Goal: Transaction & Acquisition: Purchase product/service

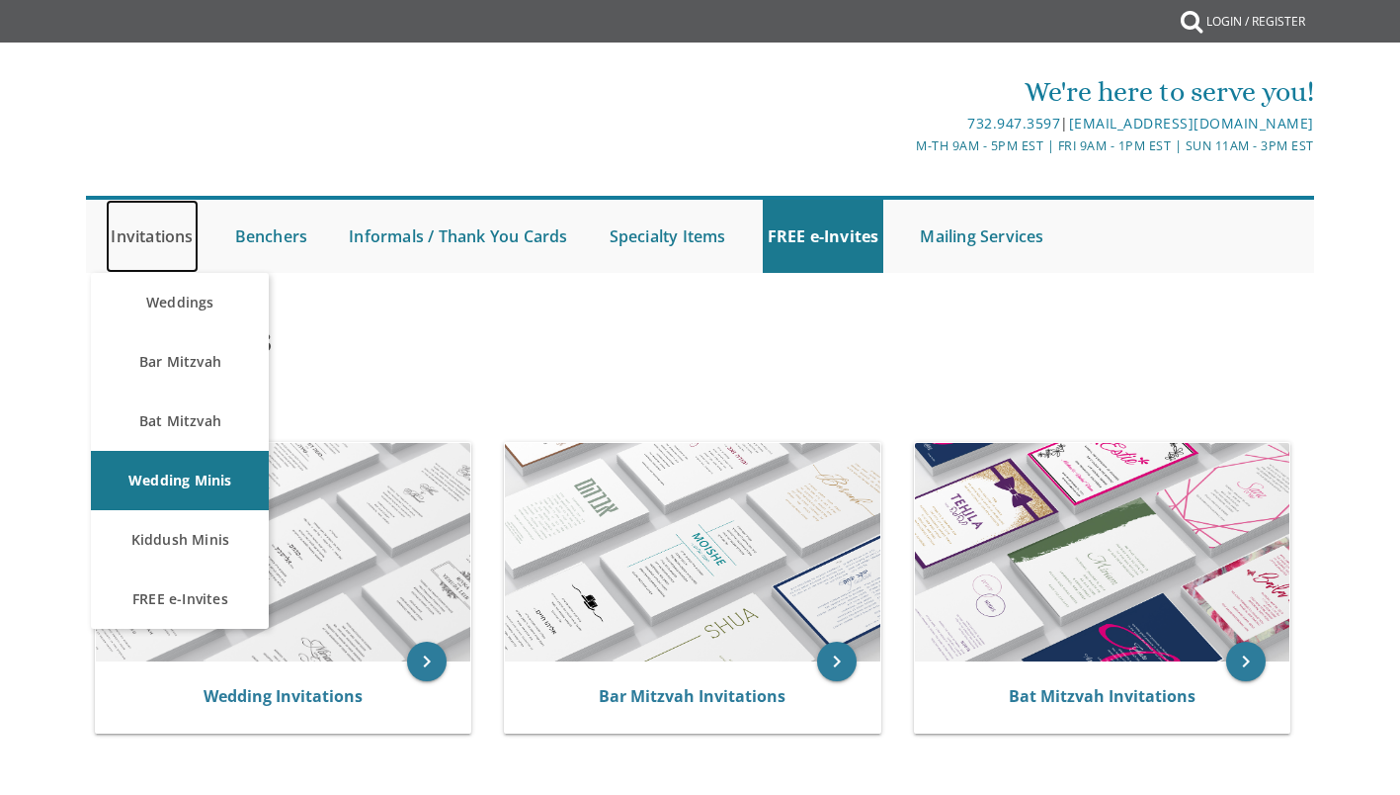
click at [138, 237] on link "Invitations" at bounding box center [152, 236] width 92 height 73
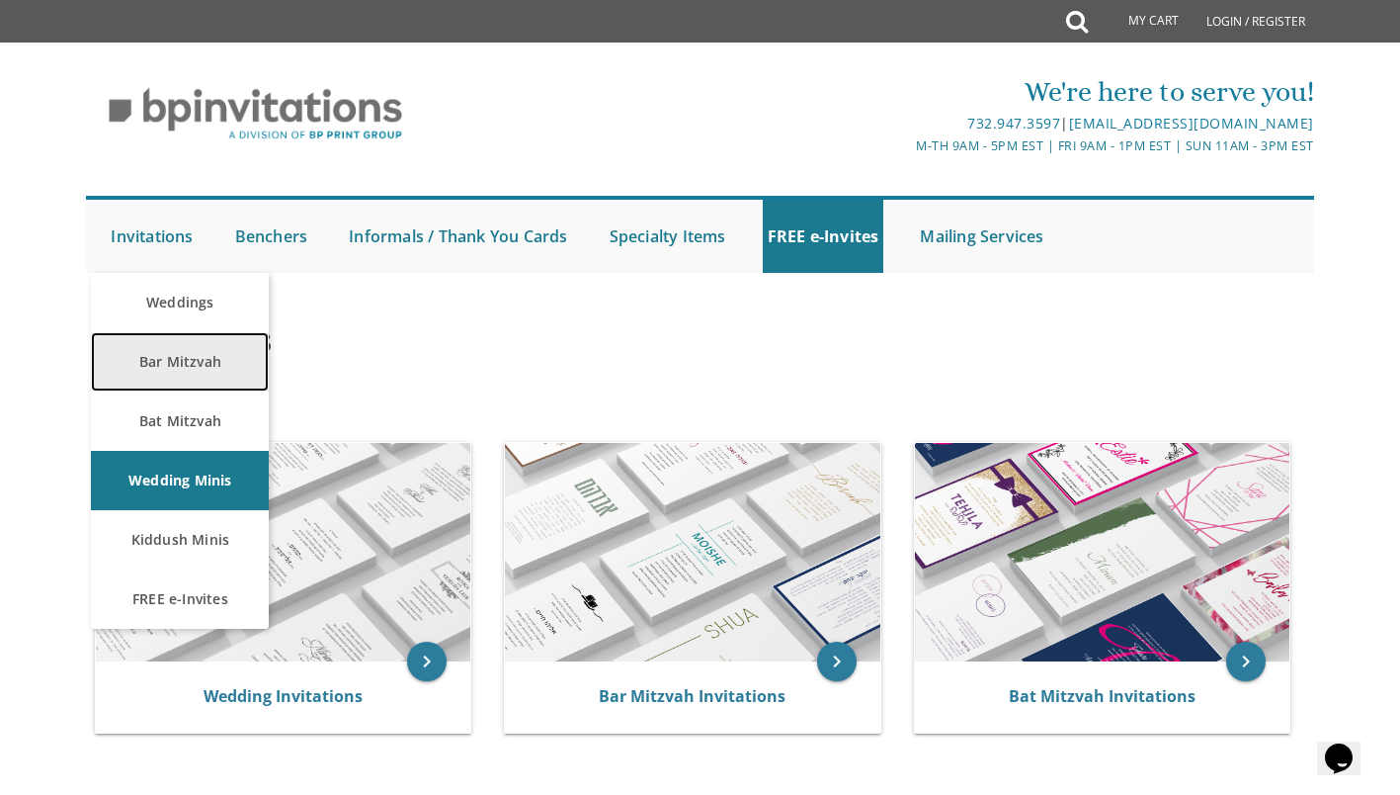
click at [154, 367] on link "Bar Mitzvah" at bounding box center [180, 361] width 178 height 59
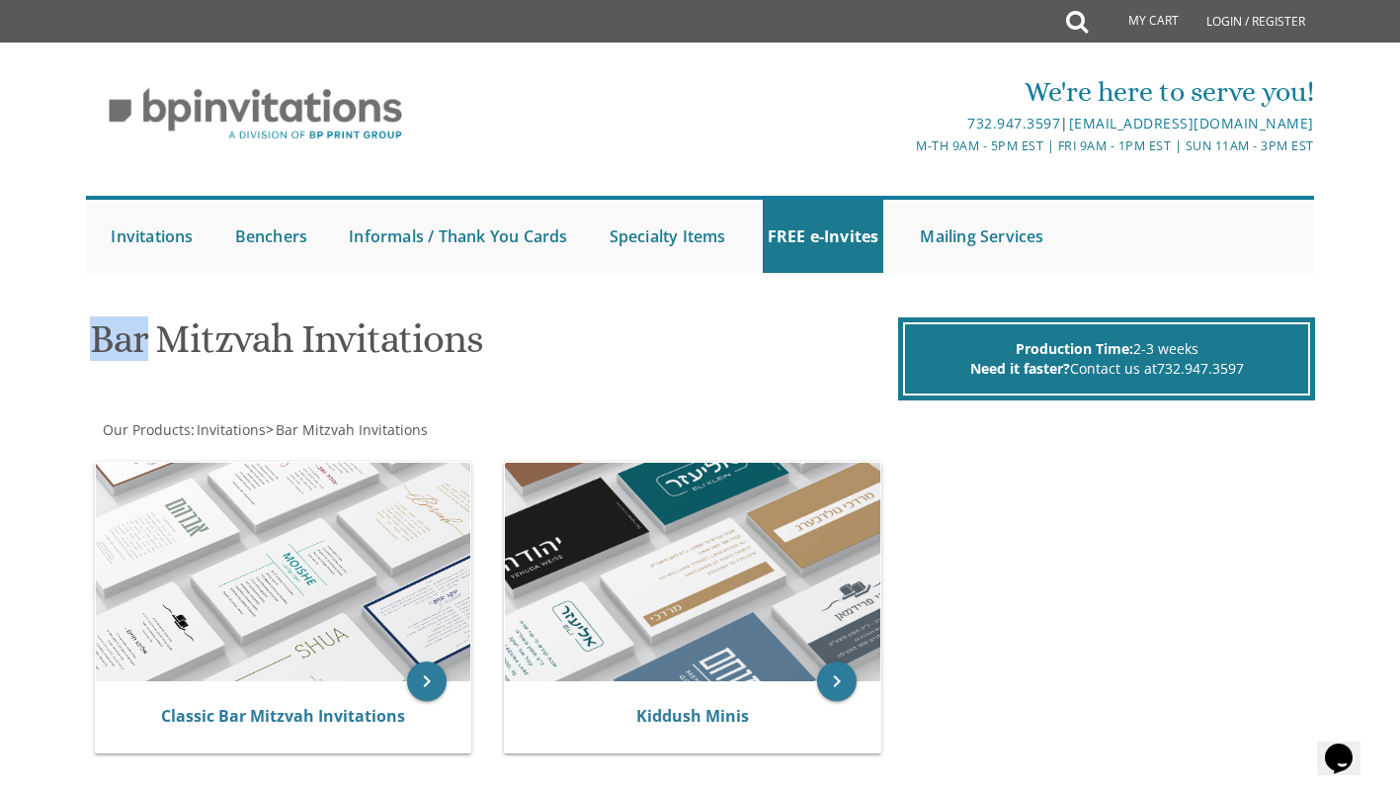
scroll to position [32, 0]
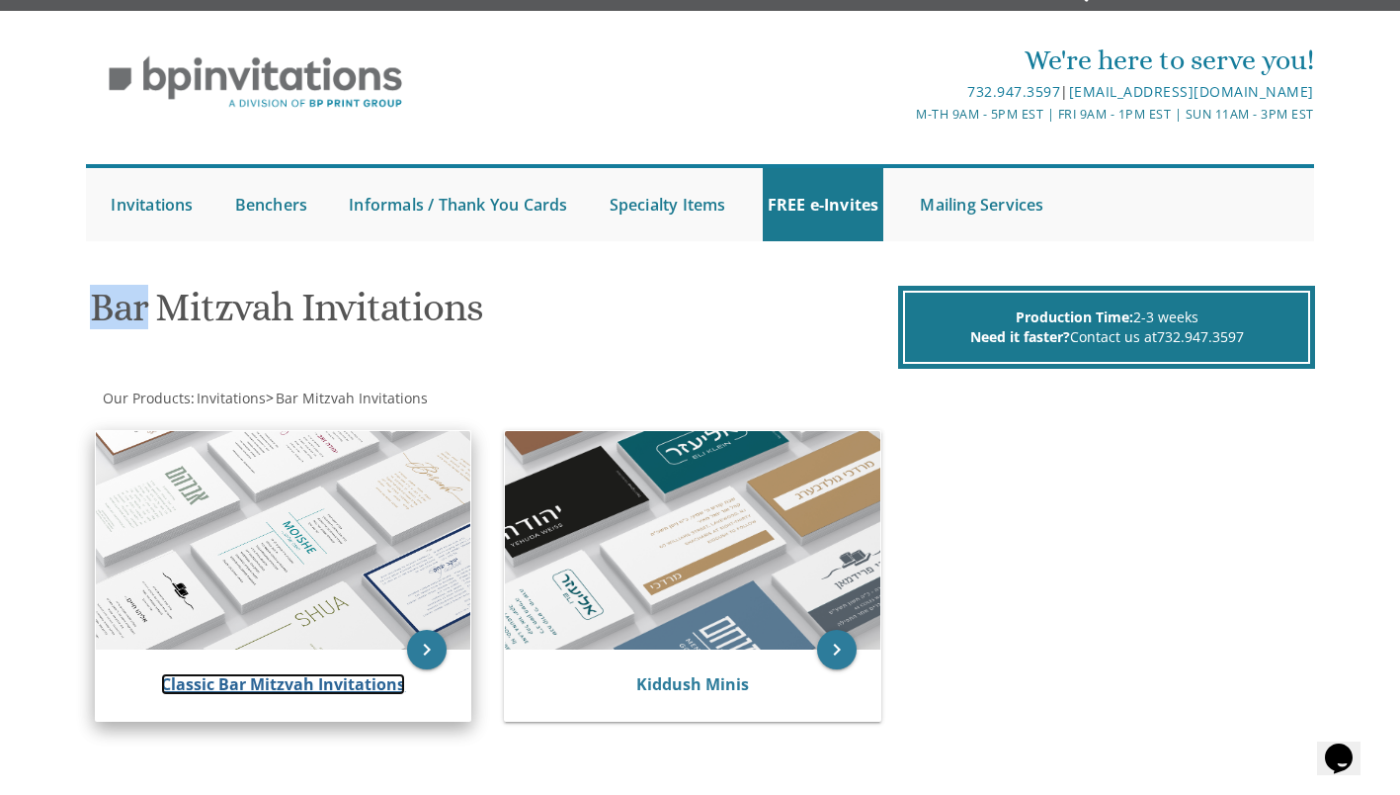
click at [204, 681] on link "Classic Bar Mitzvah Invitations" at bounding box center [283, 684] width 244 height 22
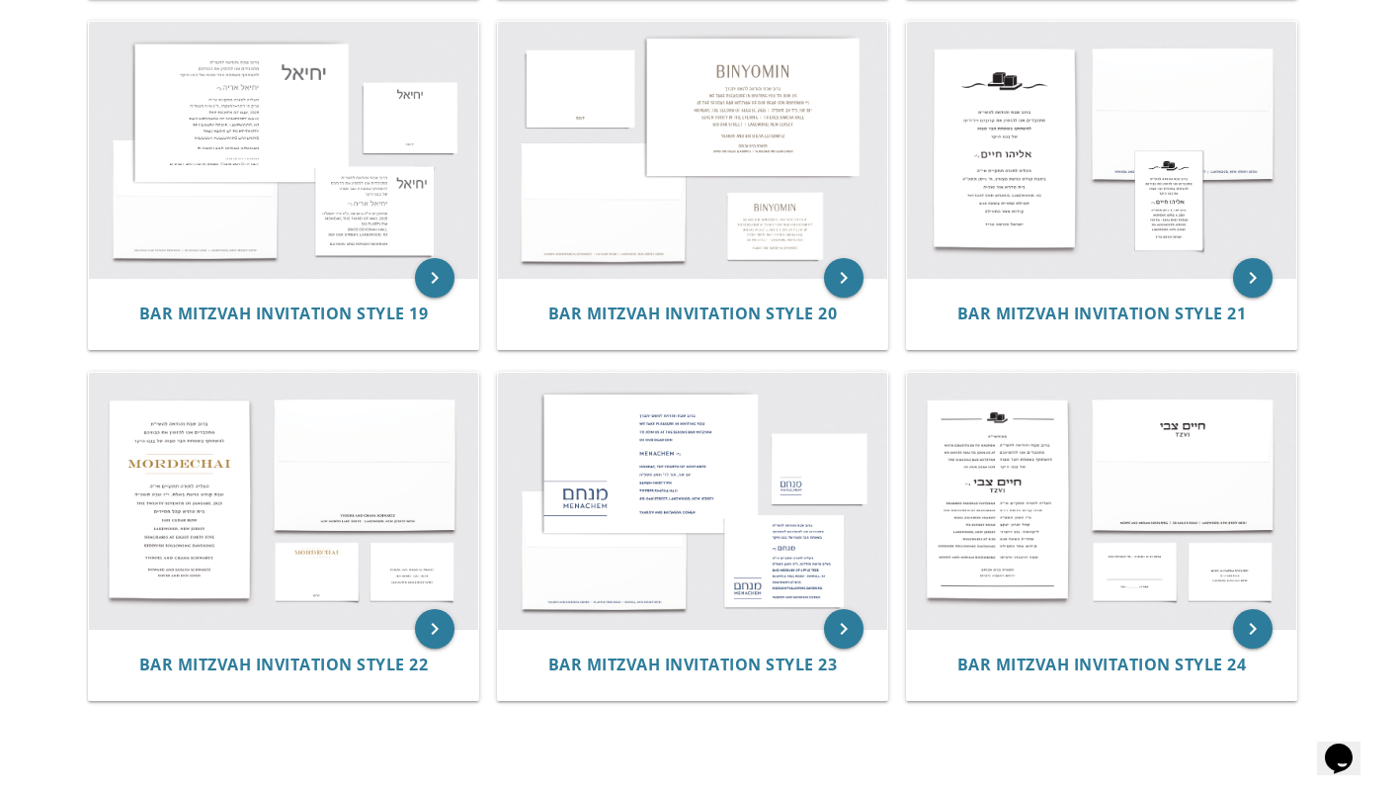
scroll to position [2516, 0]
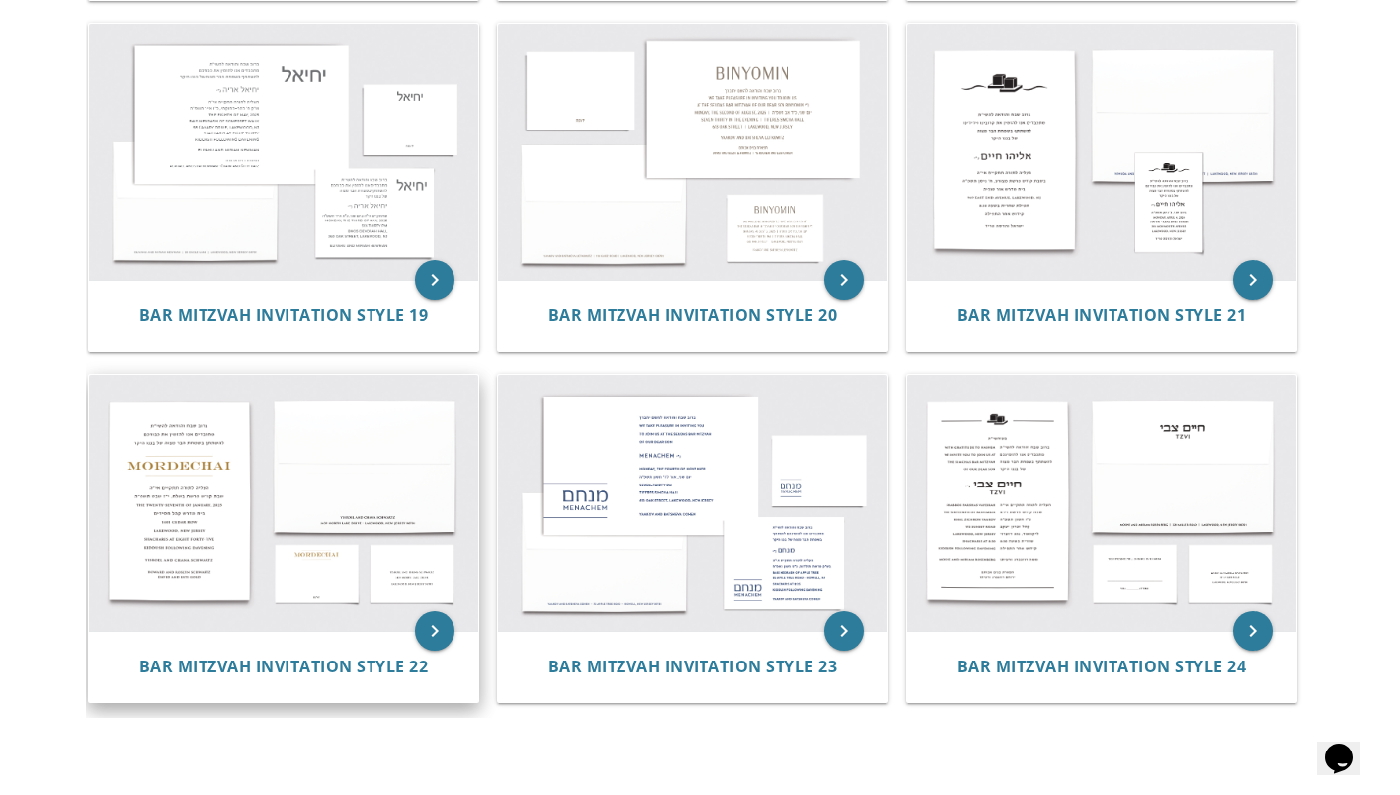
click at [205, 528] on img at bounding box center [283, 503] width 389 height 256
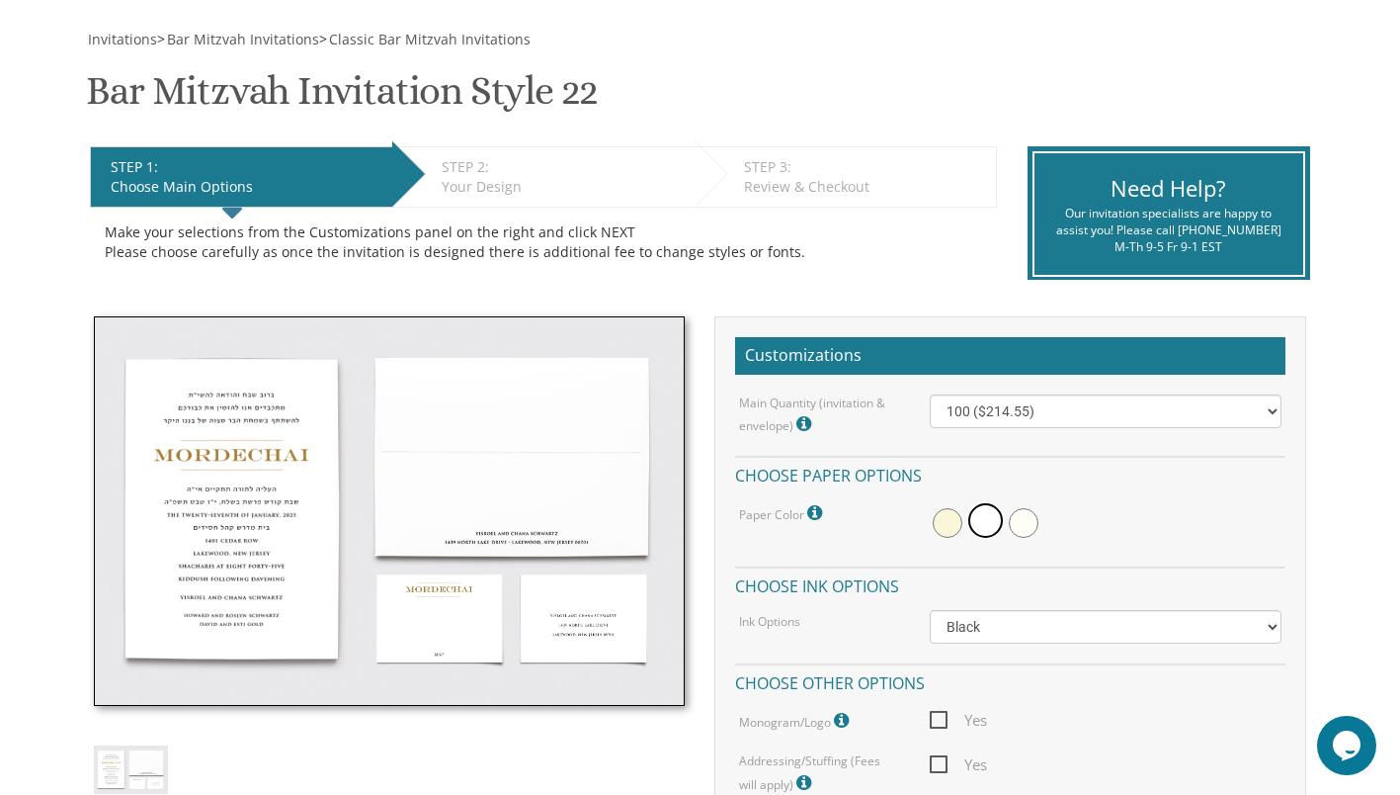
scroll to position [274, 0]
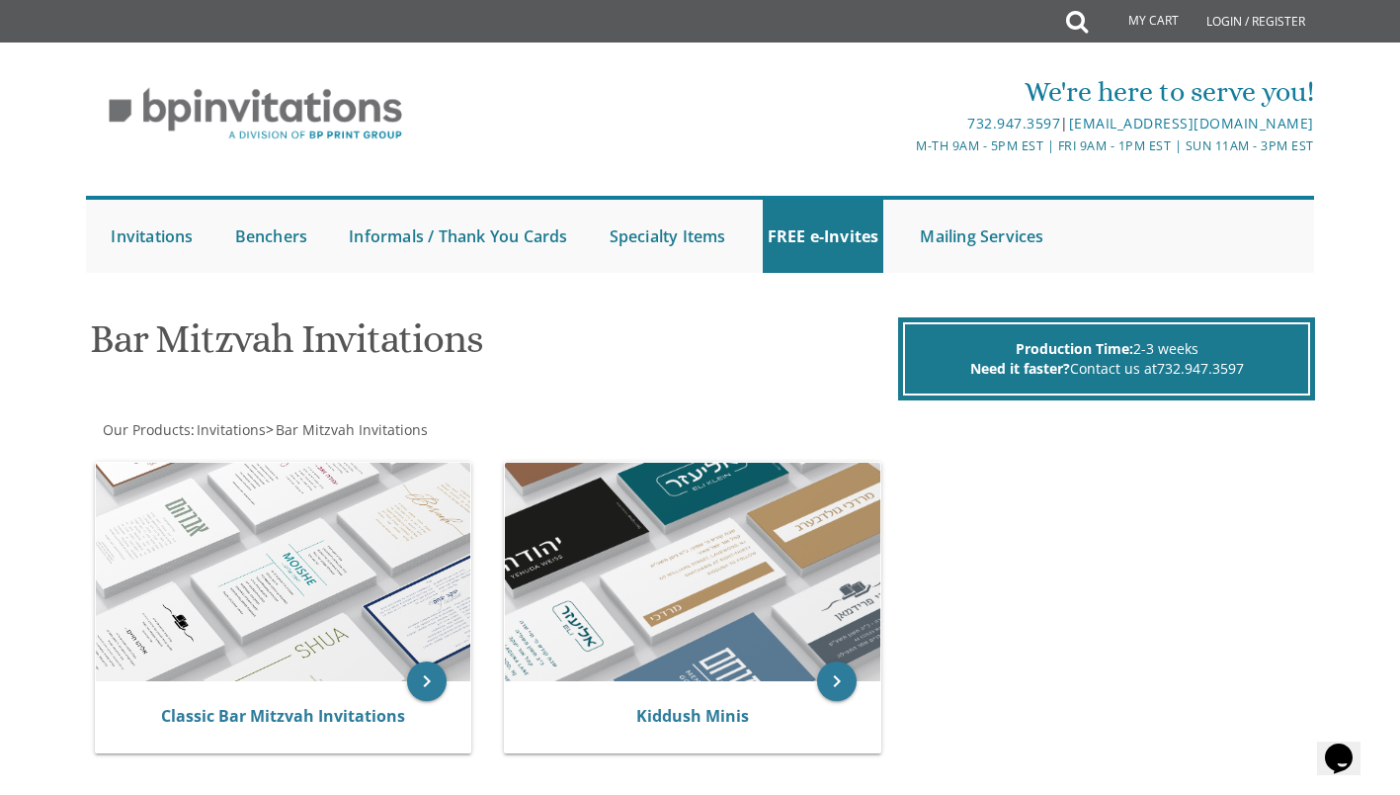
click at [19, 630] on body "My Cart Total: View Cart Item(s) Submit My Cart Total: View Cart Item(s) Login …" at bounding box center [700, 585] width 1400 height 1171
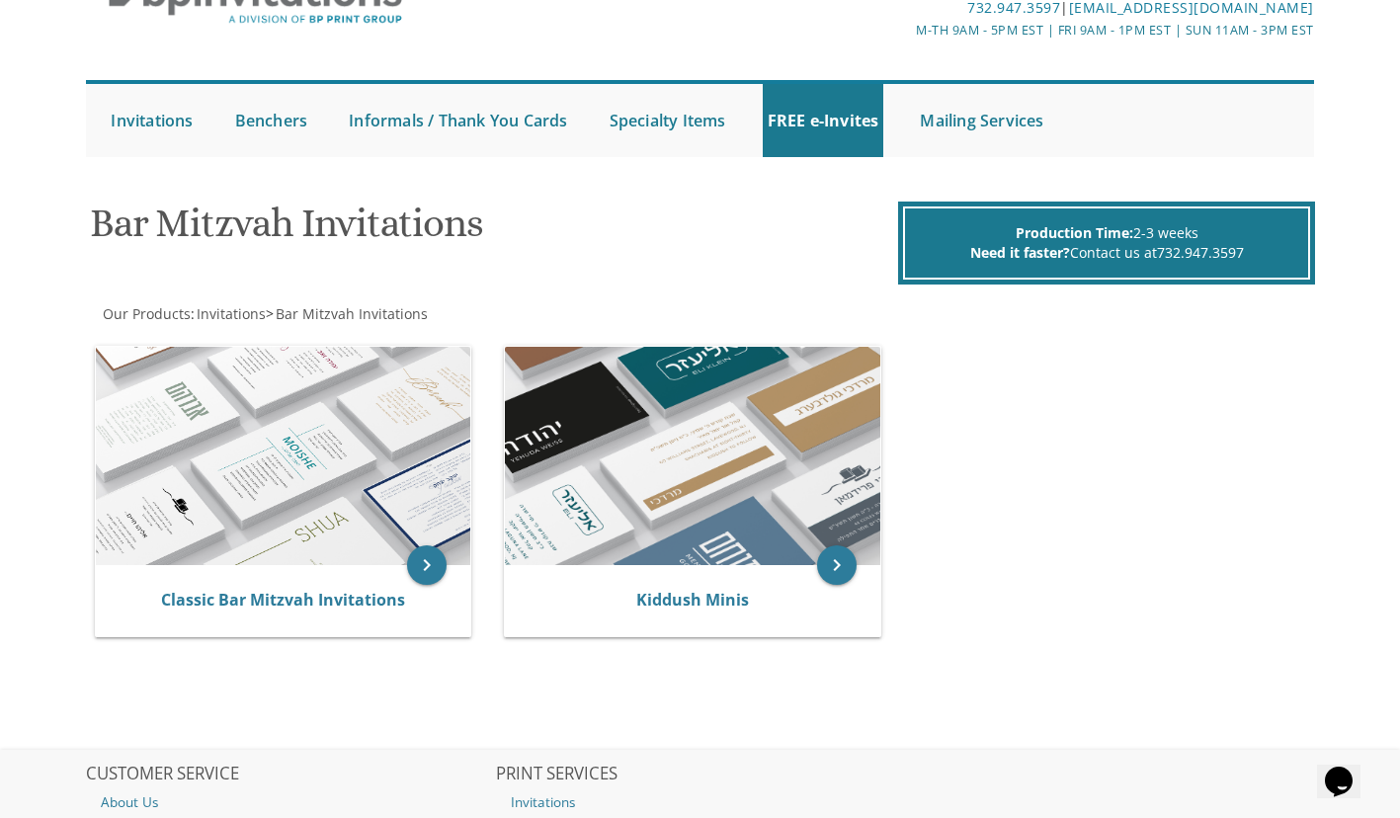
scroll to position [119, 0]
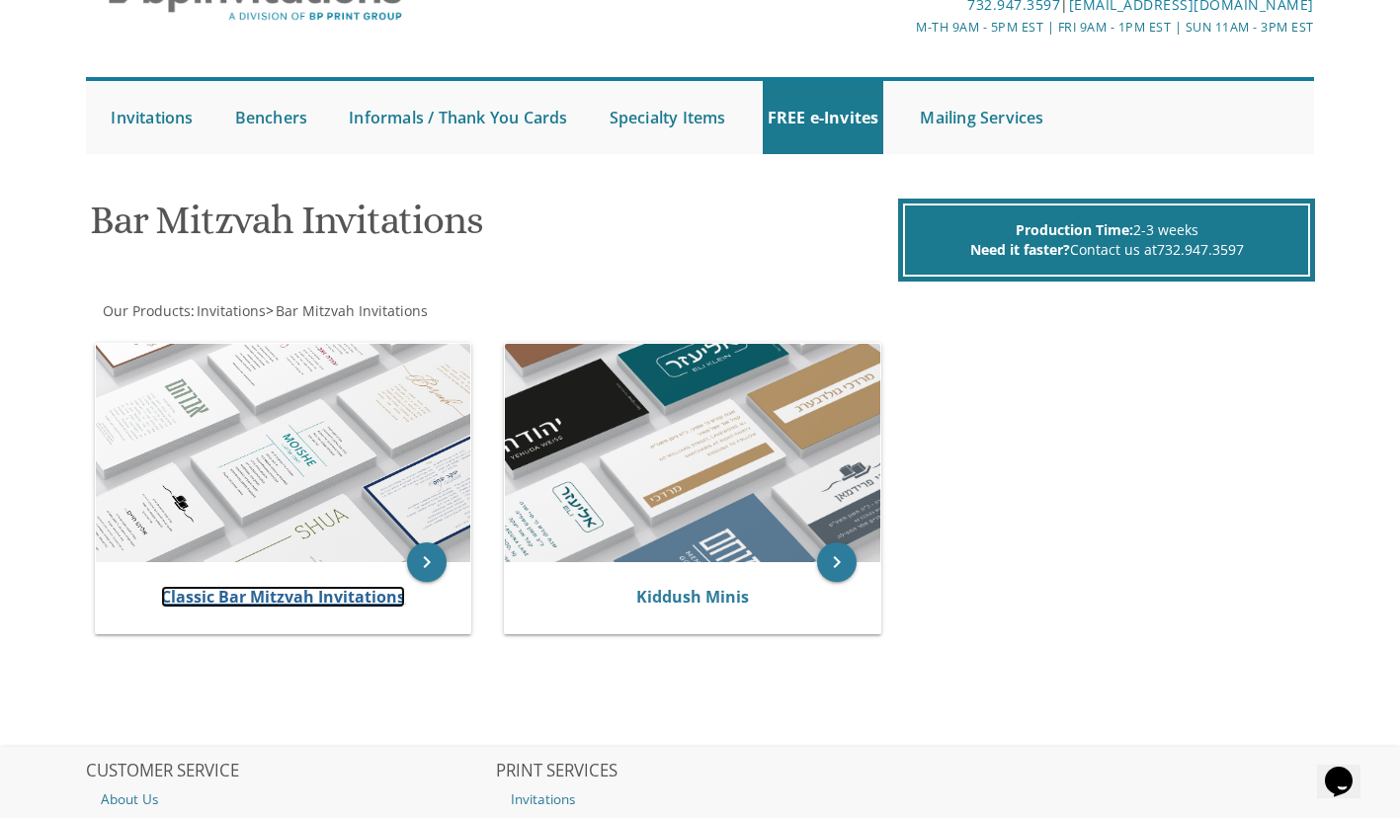
click at [197, 604] on link "Classic Bar Mitzvah Invitations" at bounding box center [283, 597] width 244 height 22
click at [227, 599] on link "Classic Bar Mitzvah Invitations" at bounding box center [283, 597] width 244 height 22
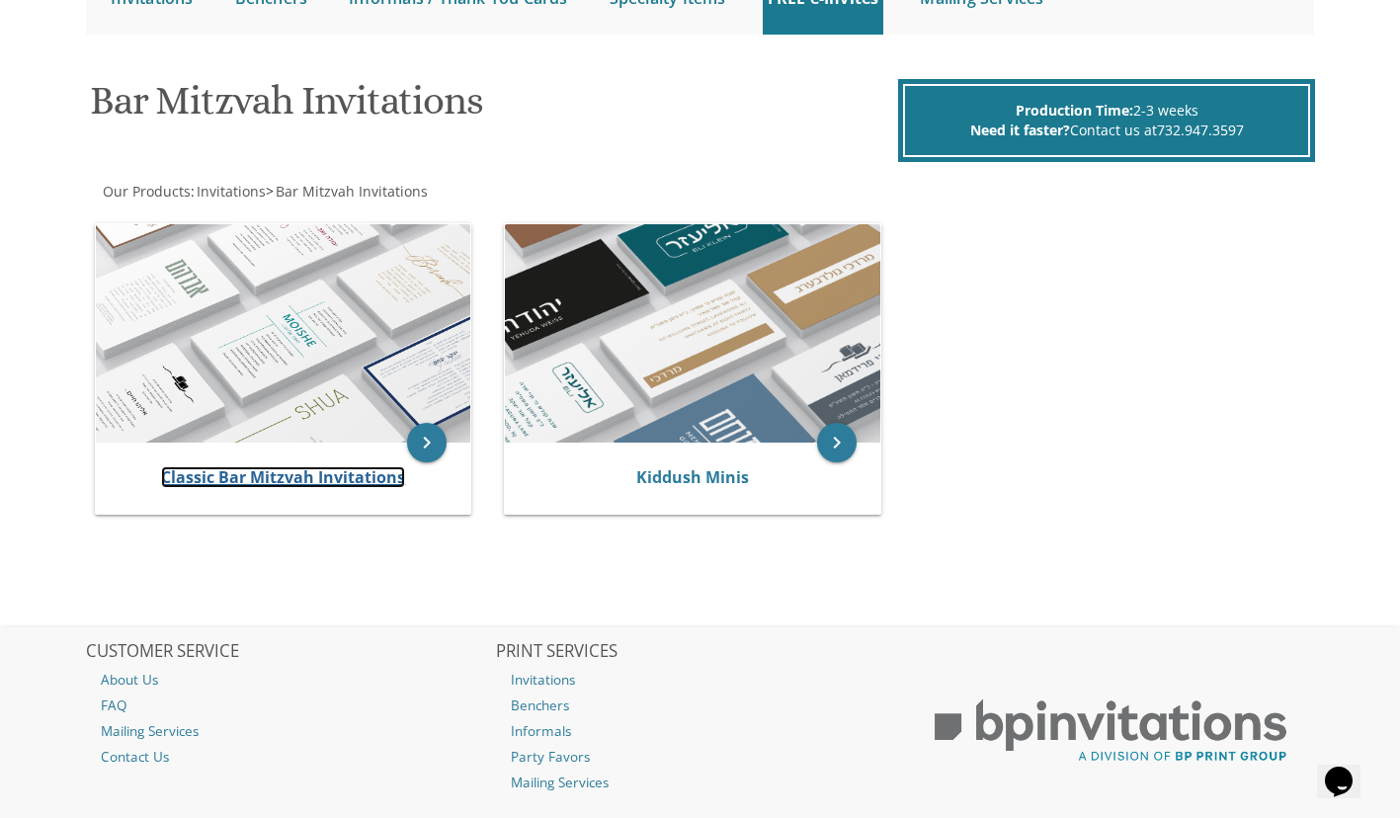
scroll to position [241, 0]
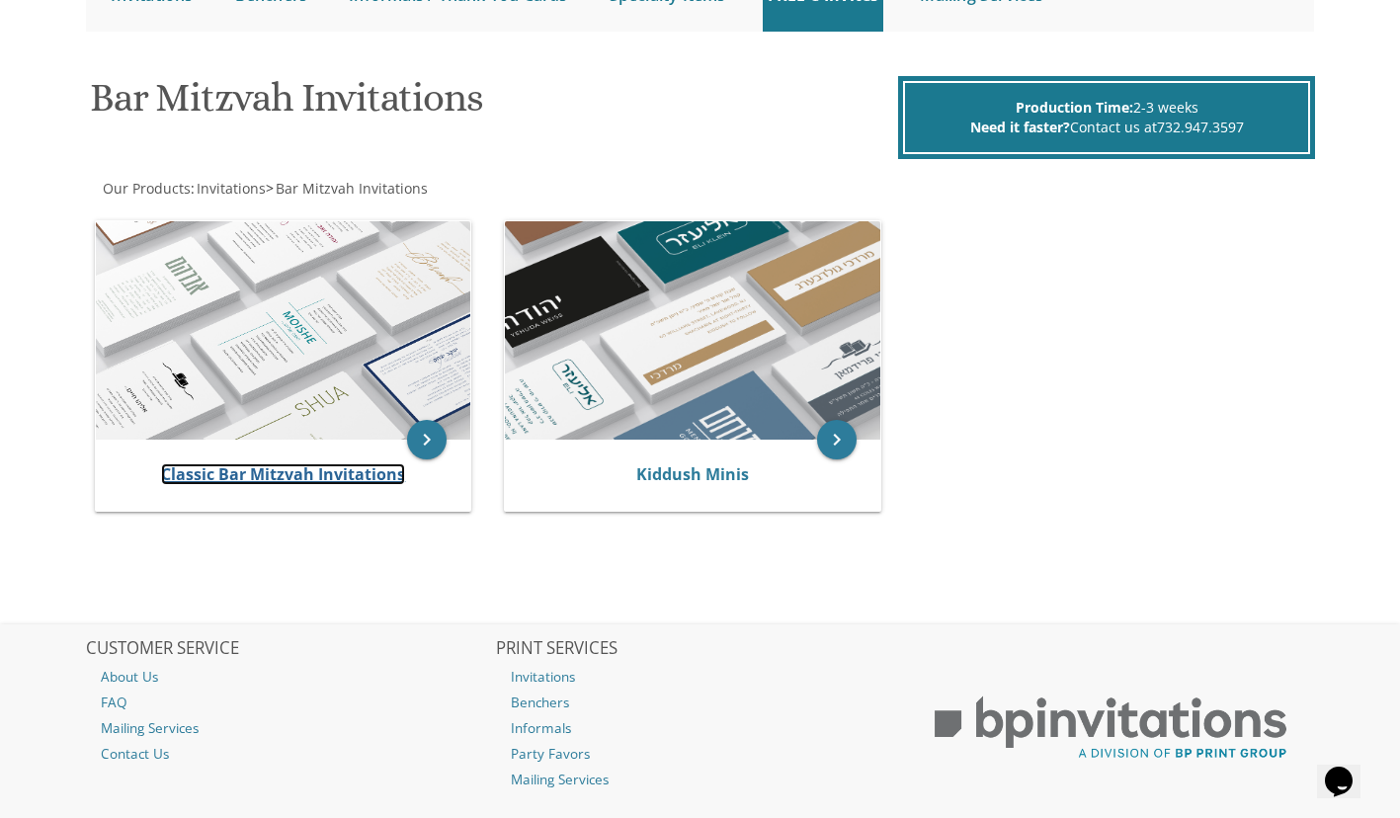
click at [217, 478] on link "Classic Bar Mitzvah Invitations" at bounding box center [283, 474] width 244 height 22
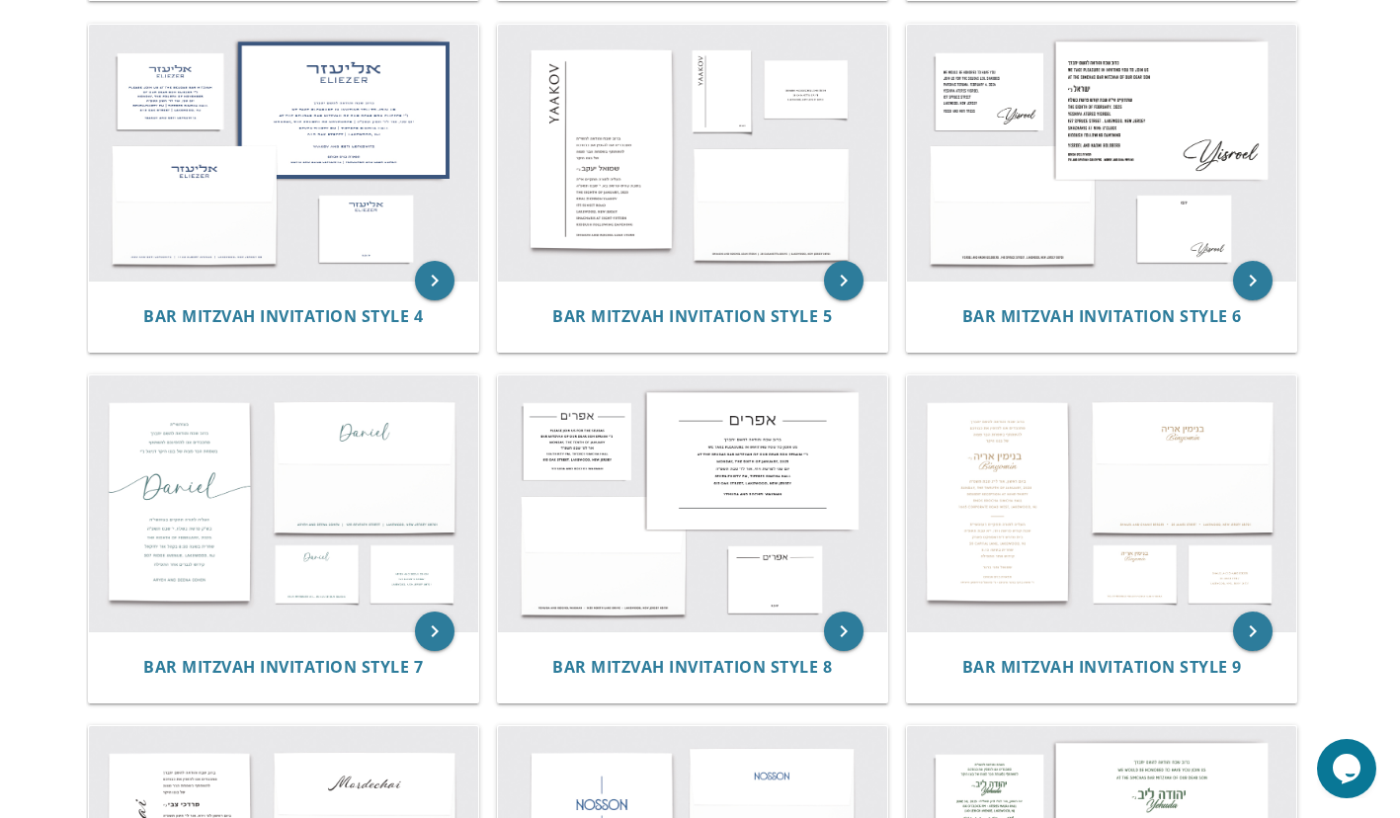
scroll to position [667, 0]
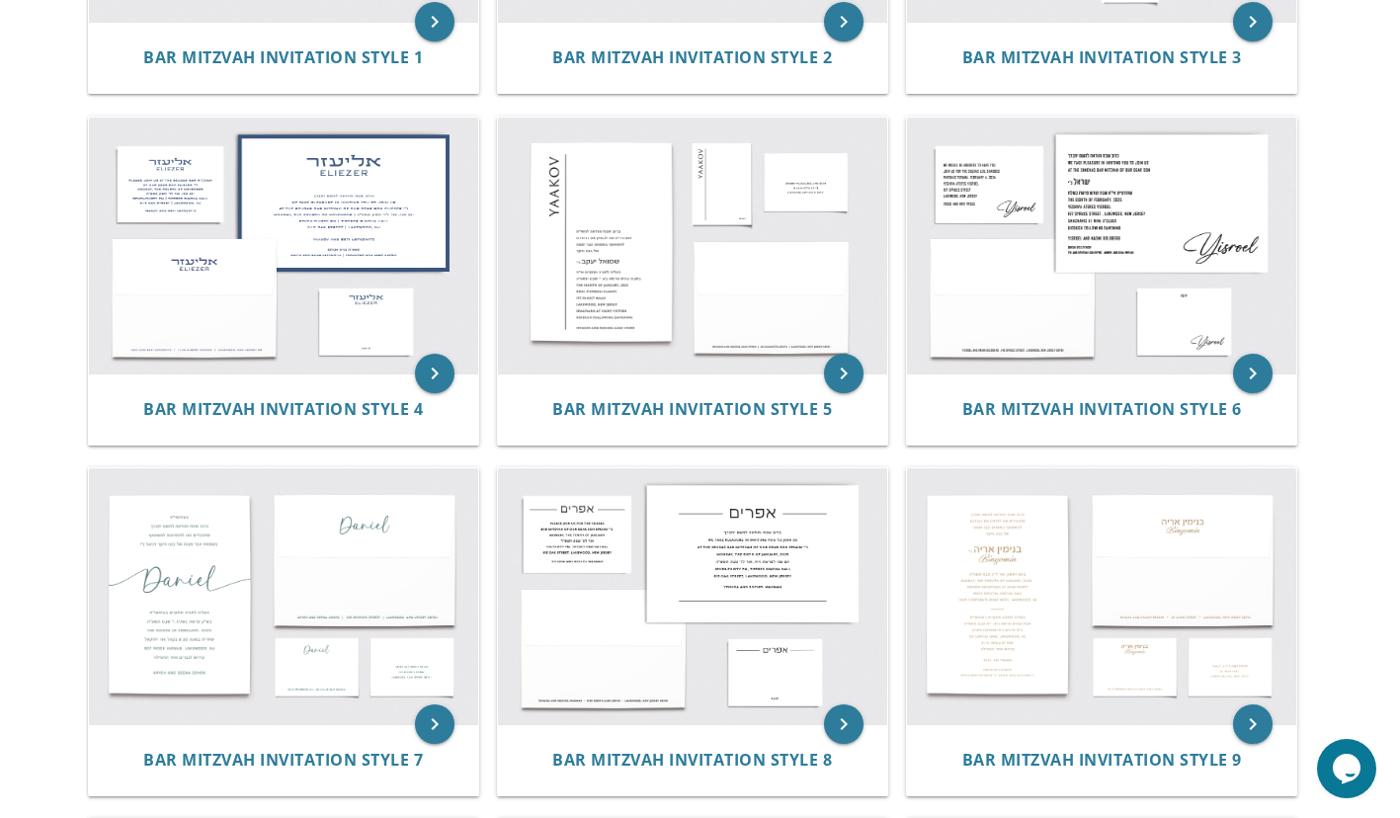
click at [1200, 251] on img at bounding box center [1101, 246] width 389 height 256
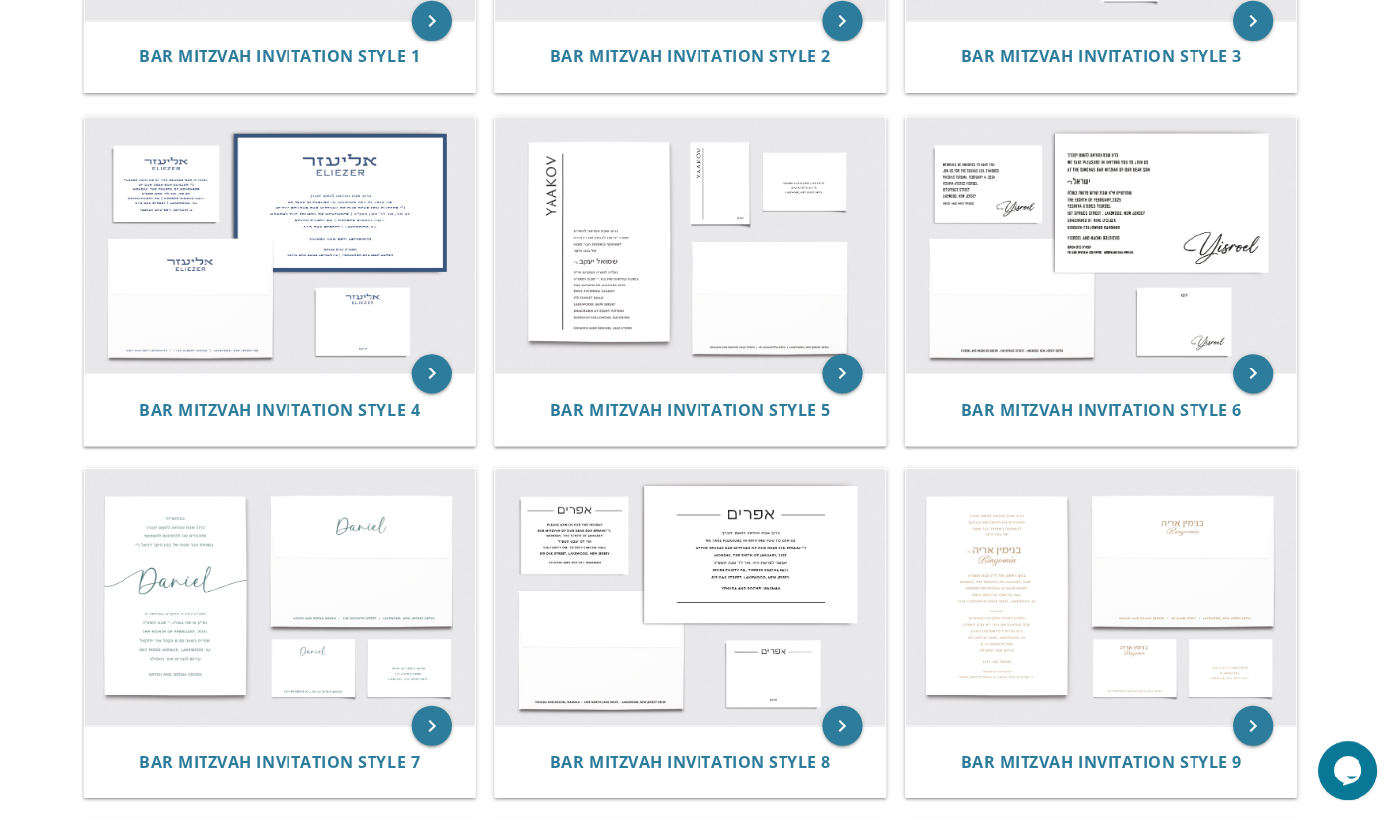
scroll to position [659, 0]
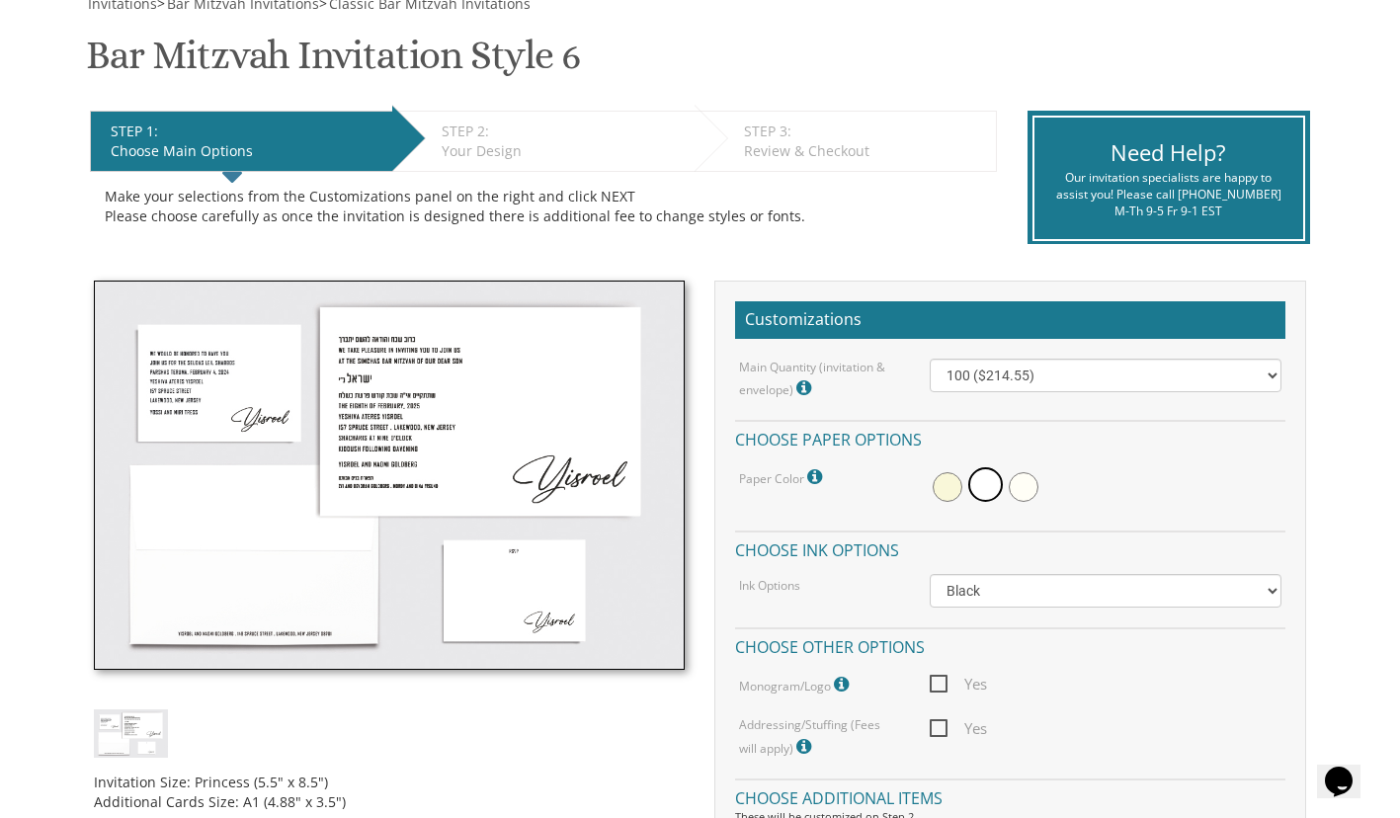
scroll to position [314, 0]
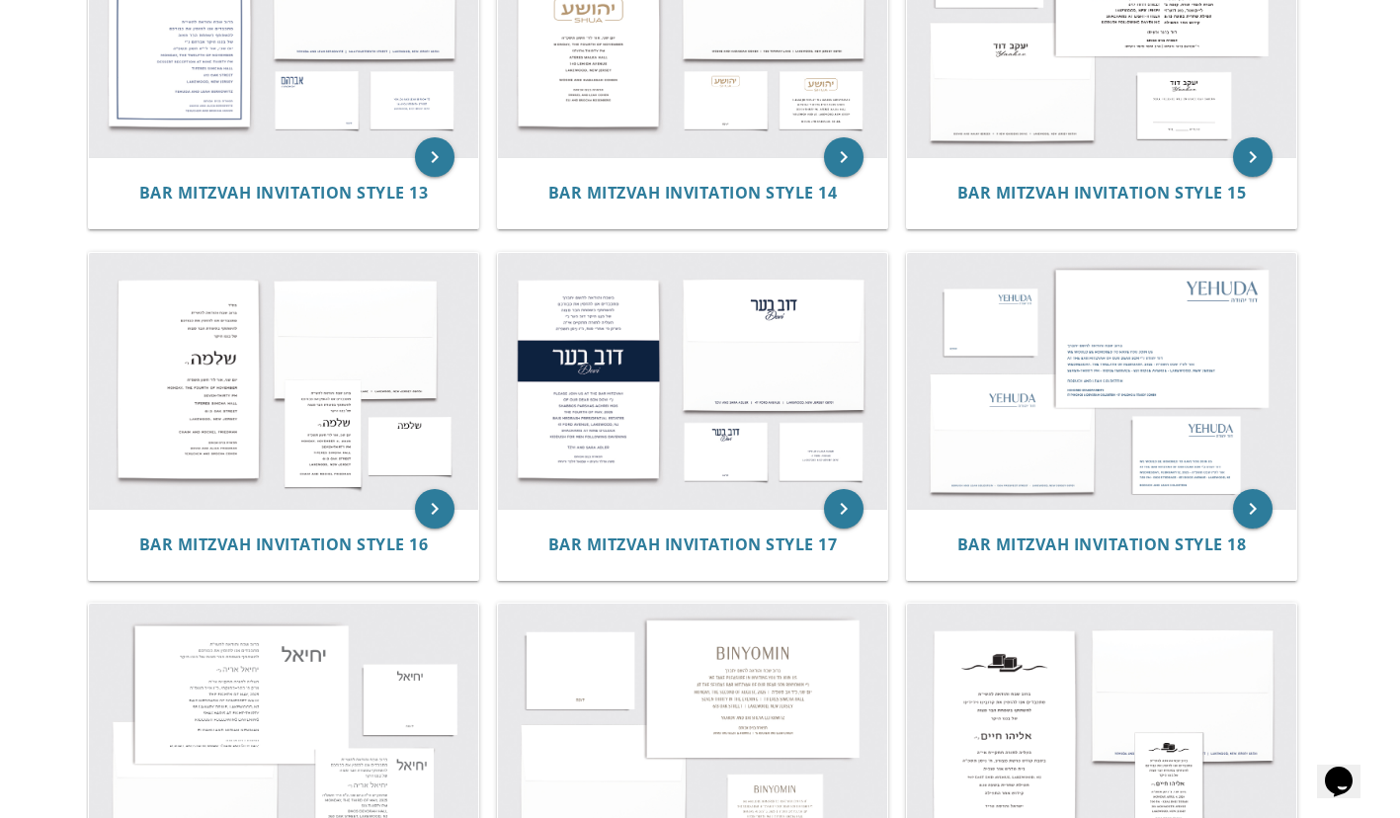
scroll to position [1936, 0]
click at [703, 477] on img at bounding box center [692, 381] width 389 height 256
click at [726, 547] on span "Bar Mitzvah Invitation Style 17" at bounding box center [693, 545] width 290 height 22
click at [616, 551] on span "Bar Mitzvah Invitation Style 17" at bounding box center [693, 545] width 290 height 22
click at [676, 549] on span "Bar Mitzvah Invitation Style 17" at bounding box center [693, 545] width 290 height 22
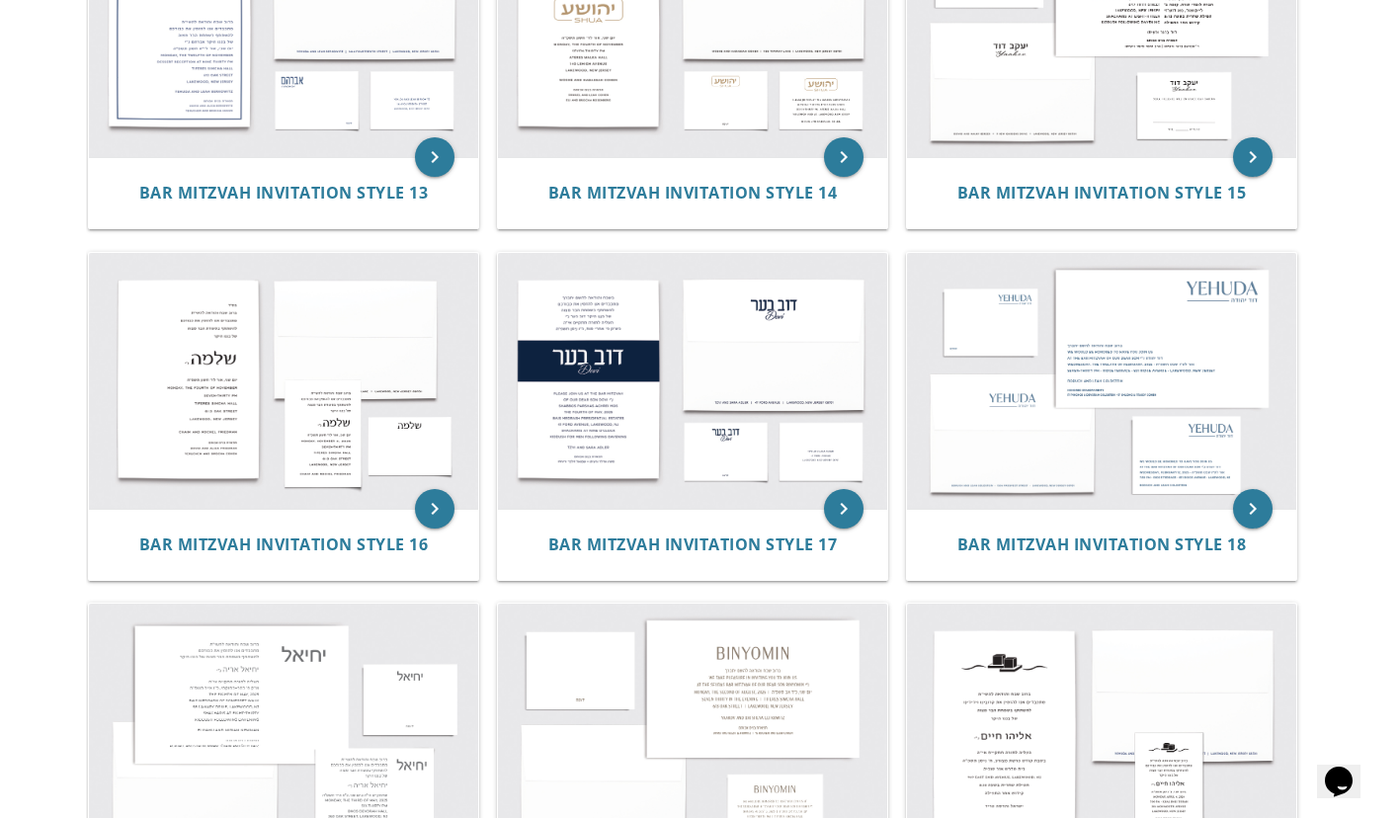
click at [644, 455] on img at bounding box center [692, 381] width 389 height 256
click at [721, 548] on span "Bar Mitzvah Invitation Style 17" at bounding box center [693, 545] width 290 height 22
click at [677, 542] on span "Bar Mitzvah Invitation Style 17" at bounding box center [693, 545] width 290 height 22
click at [726, 544] on span "Bar Mitzvah Invitation Style 17" at bounding box center [693, 545] width 290 height 22
click at [722, 548] on span "Bar Mitzvah Invitation Style 17" at bounding box center [693, 545] width 290 height 22
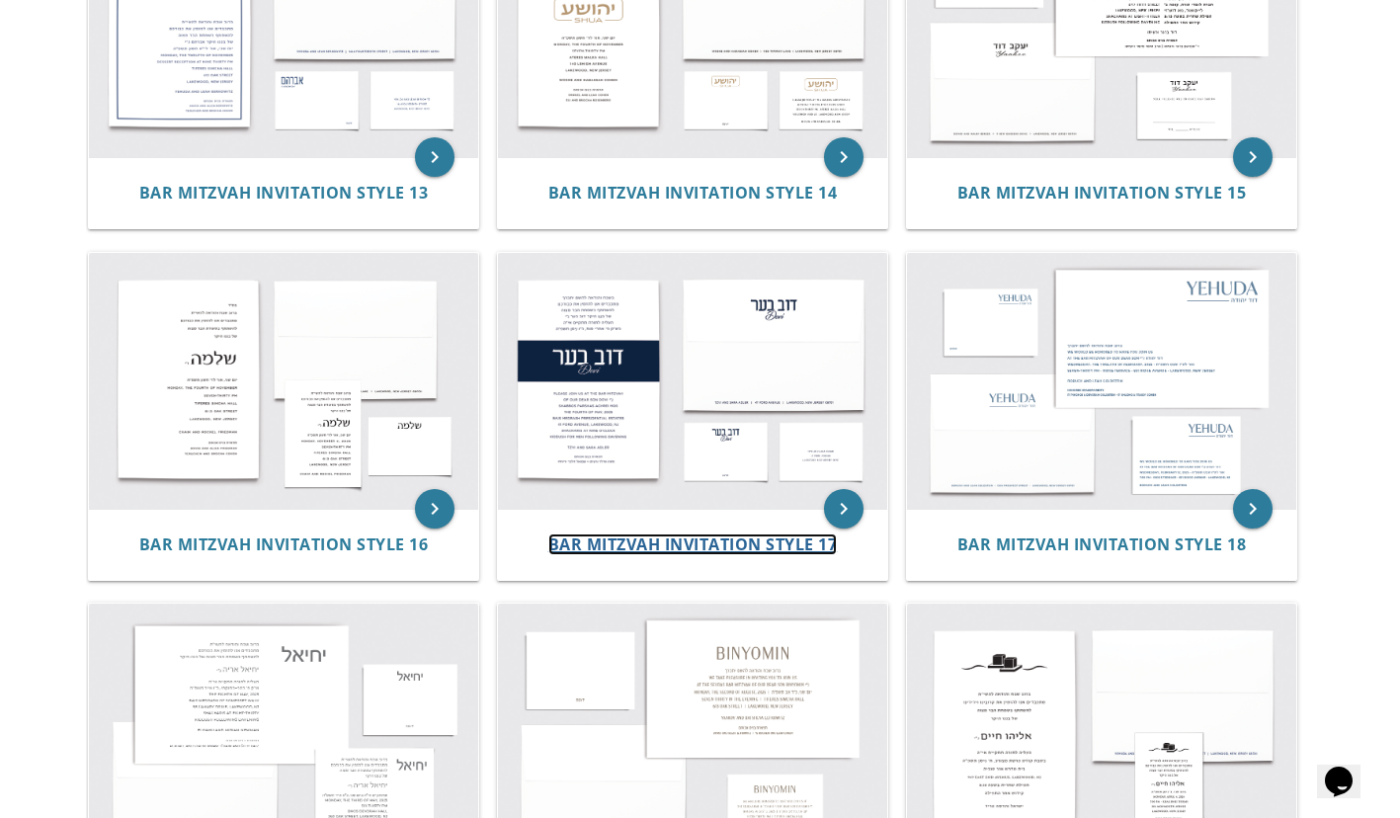
scroll to position [1934, 0]
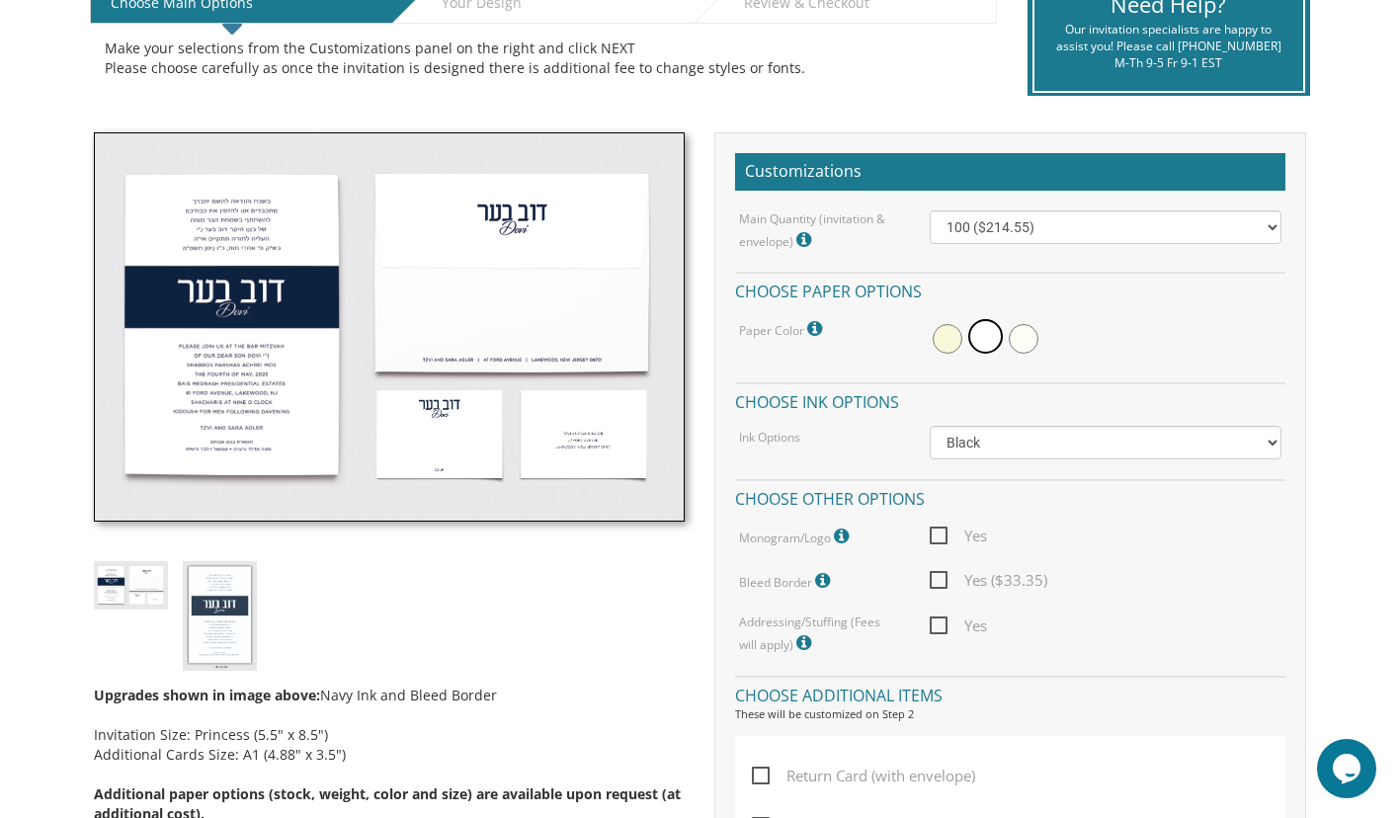
scroll to position [455, 0]
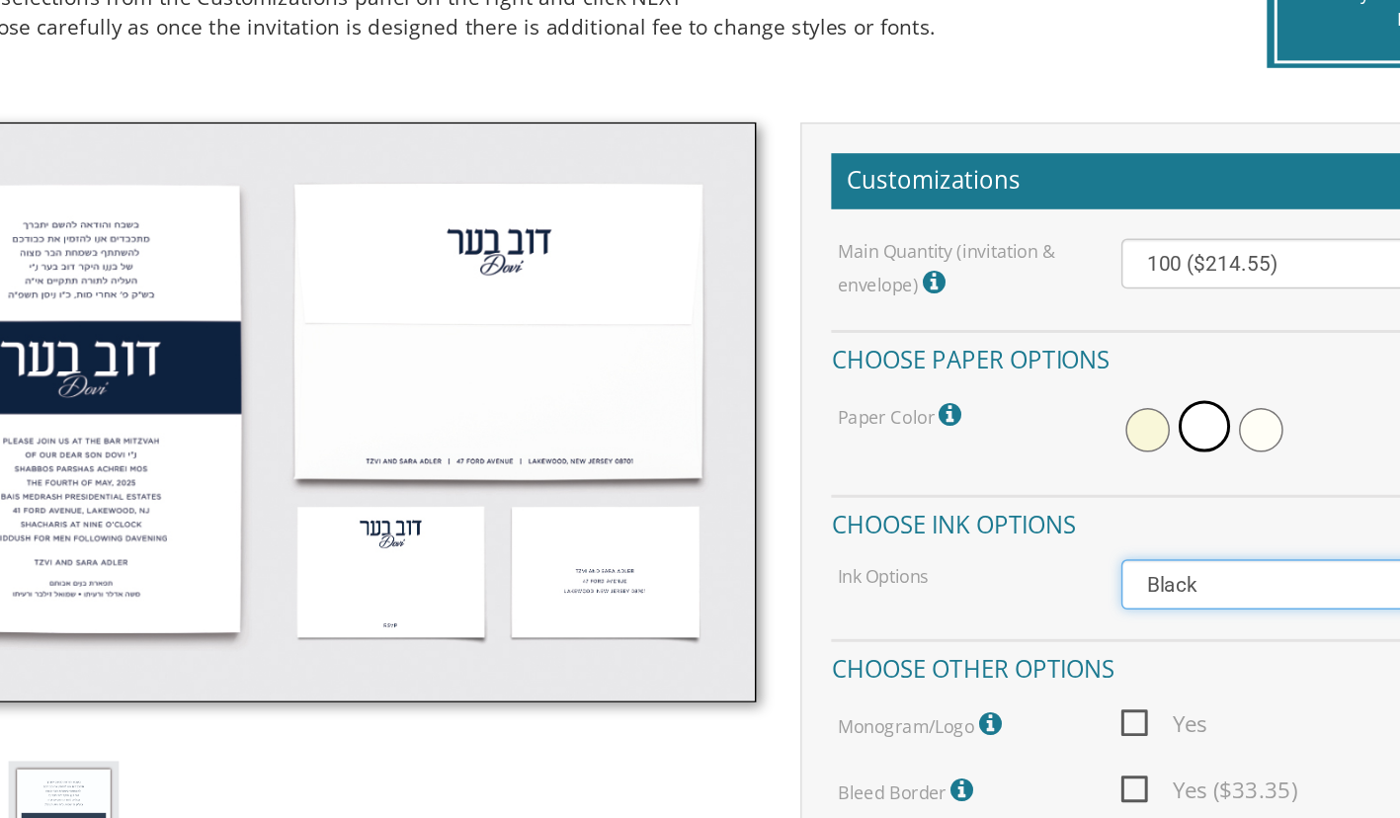
click at [1007, 442] on select "Black Colored Ink ($65.00) Black + One Color ($100.00) Two Colors ($137.95)" at bounding box center [1106, 445] width 352 height 34
click at [930, 428] on select "Black Colored Ink ($65.00) Black + One Color ($100.00) Two Colors ($137.95)" at bounding box center [1106, 445] width 352 height 34
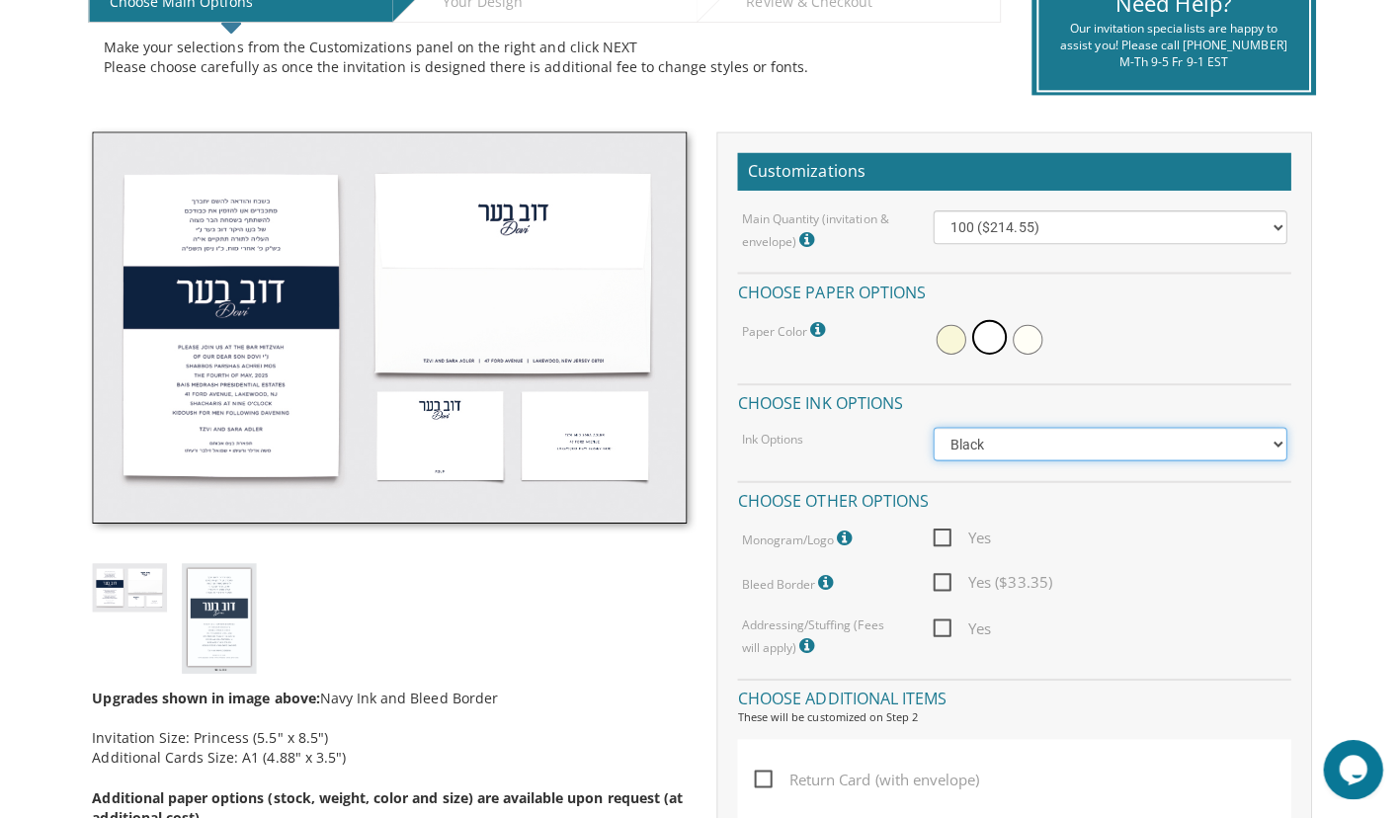
click at [1273, 450] on select "Black Colored Ink ($65.00) Black + One Color ($100.00) Two Colors ($137.95)" at bounding box center [1106, 445] width 352 height 34
select select "Standard"
click at [930, 428] on select "Black Colored Ink ($65.00) Black + One Color ($100.00) Two Colors ($137.95)" at bounding box center [1106, 445] width 352 height 34
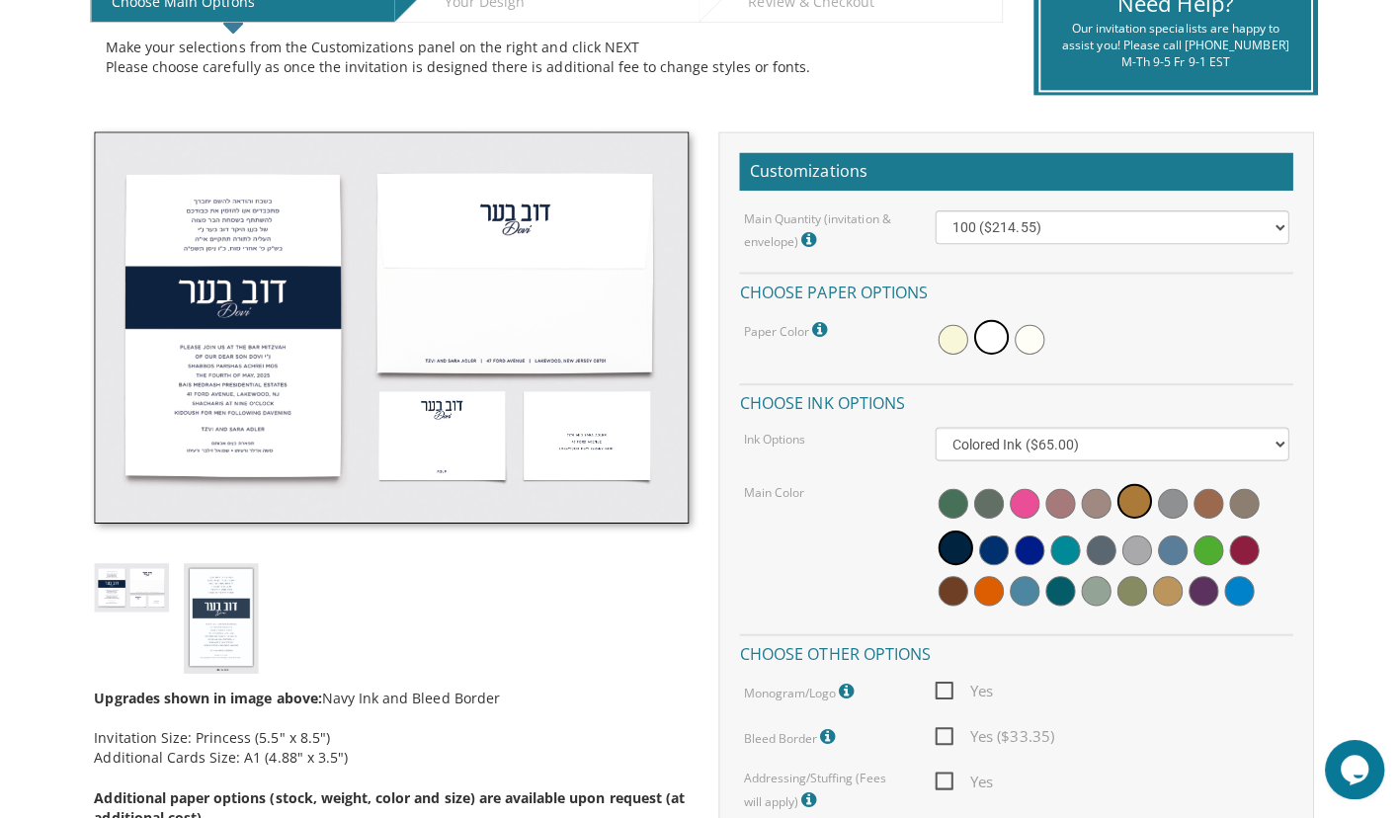
click at [998, 554] on span at bounding box center [988, 551] width 30 height 30
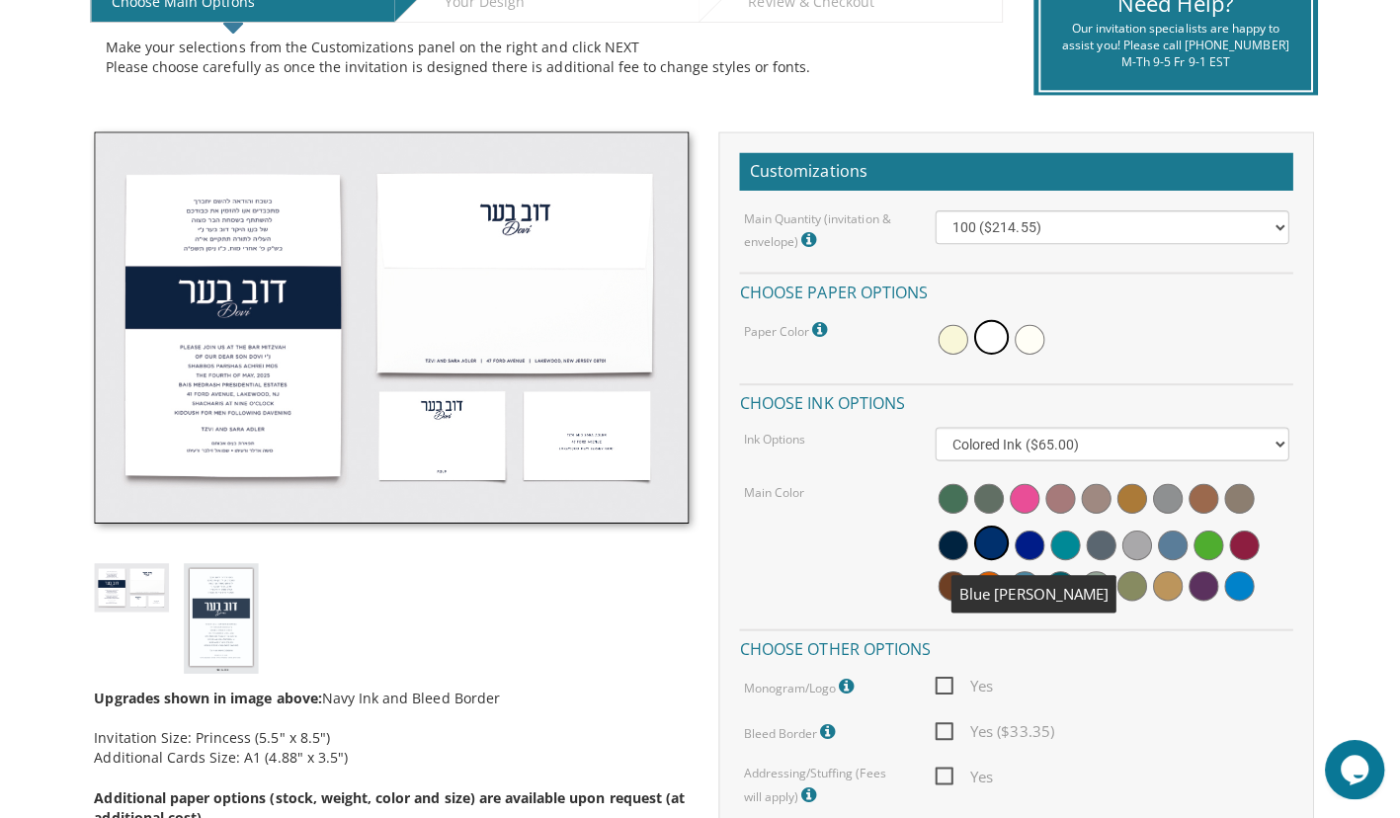
click at [1235, 543] on span at bounding box center [1237, 546] width 30 height 30
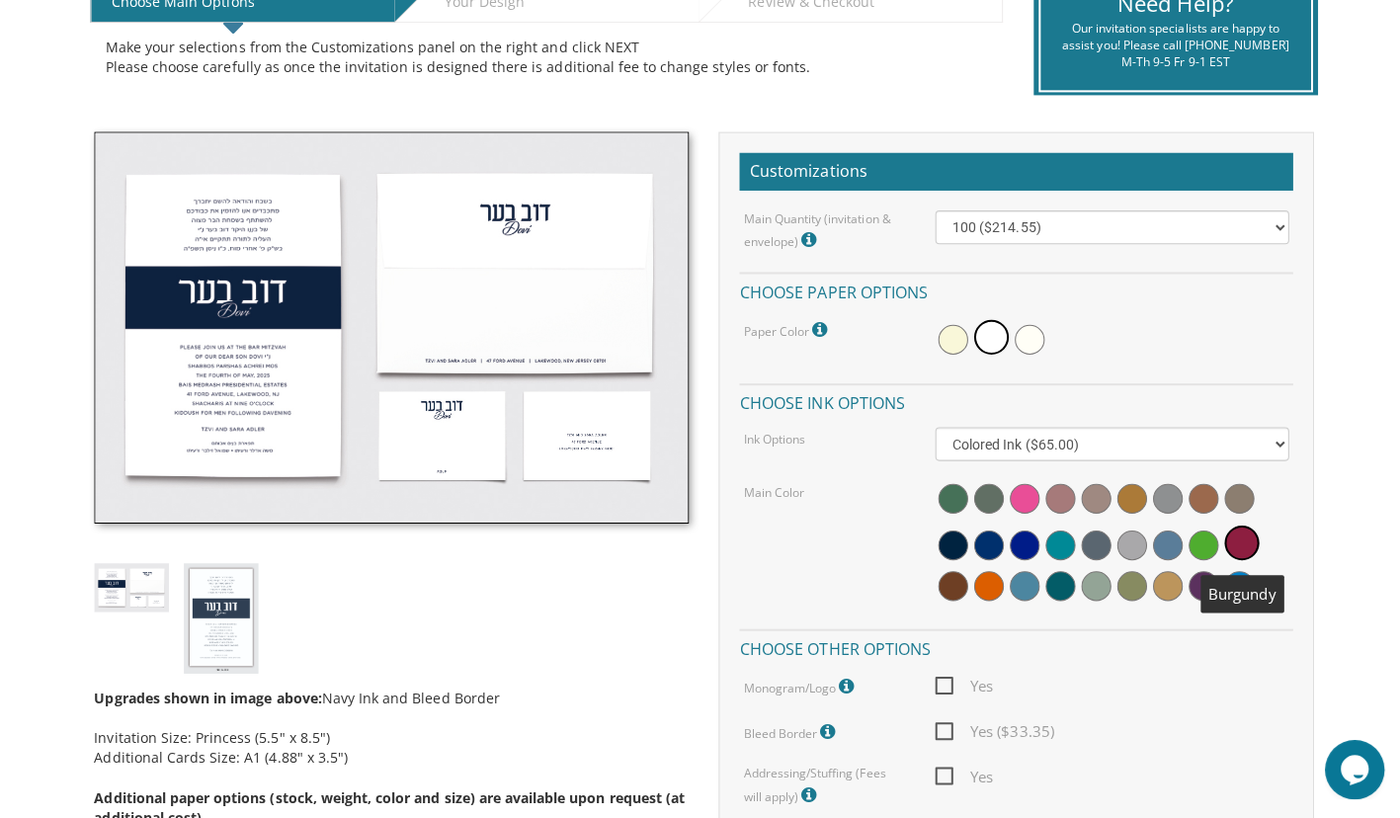
click at [1197, 719] on div "Yes ($33.35)" at bounding box center [1105, 730] width 381 height 25
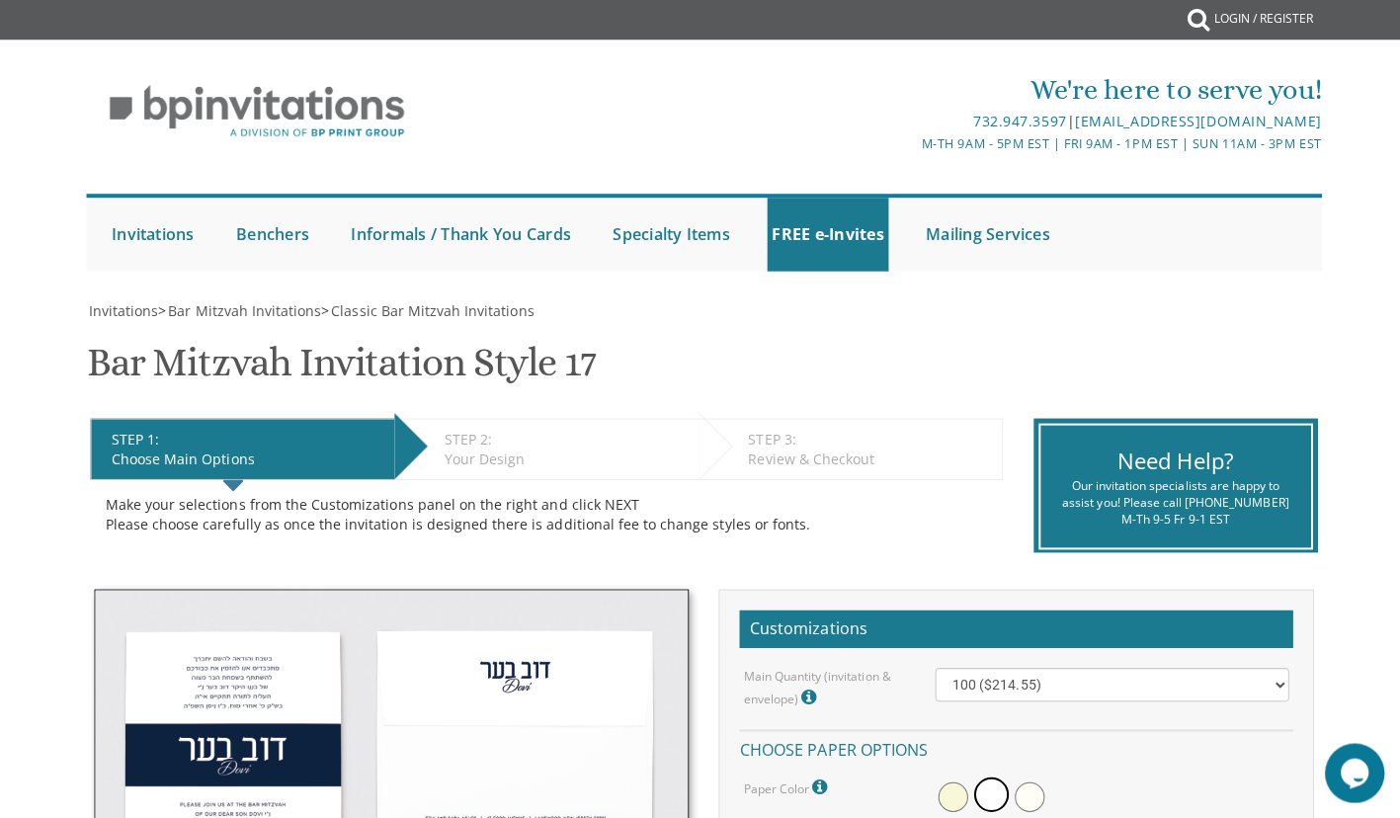
scroll to position [3, 0]
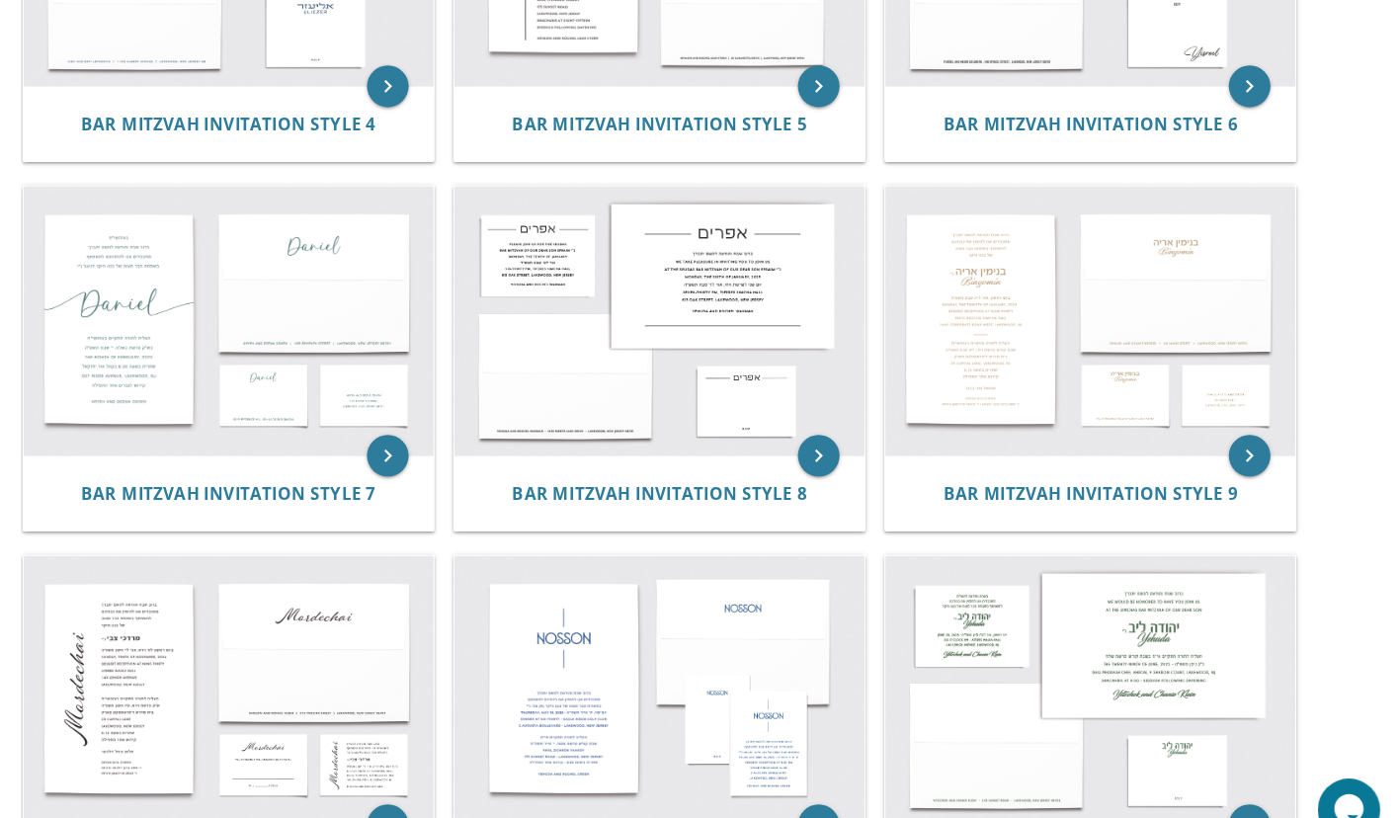
scroll to position [959, 0]
click at [1146, 393] on img at bounding box center [1101, 305] width 389 height 256
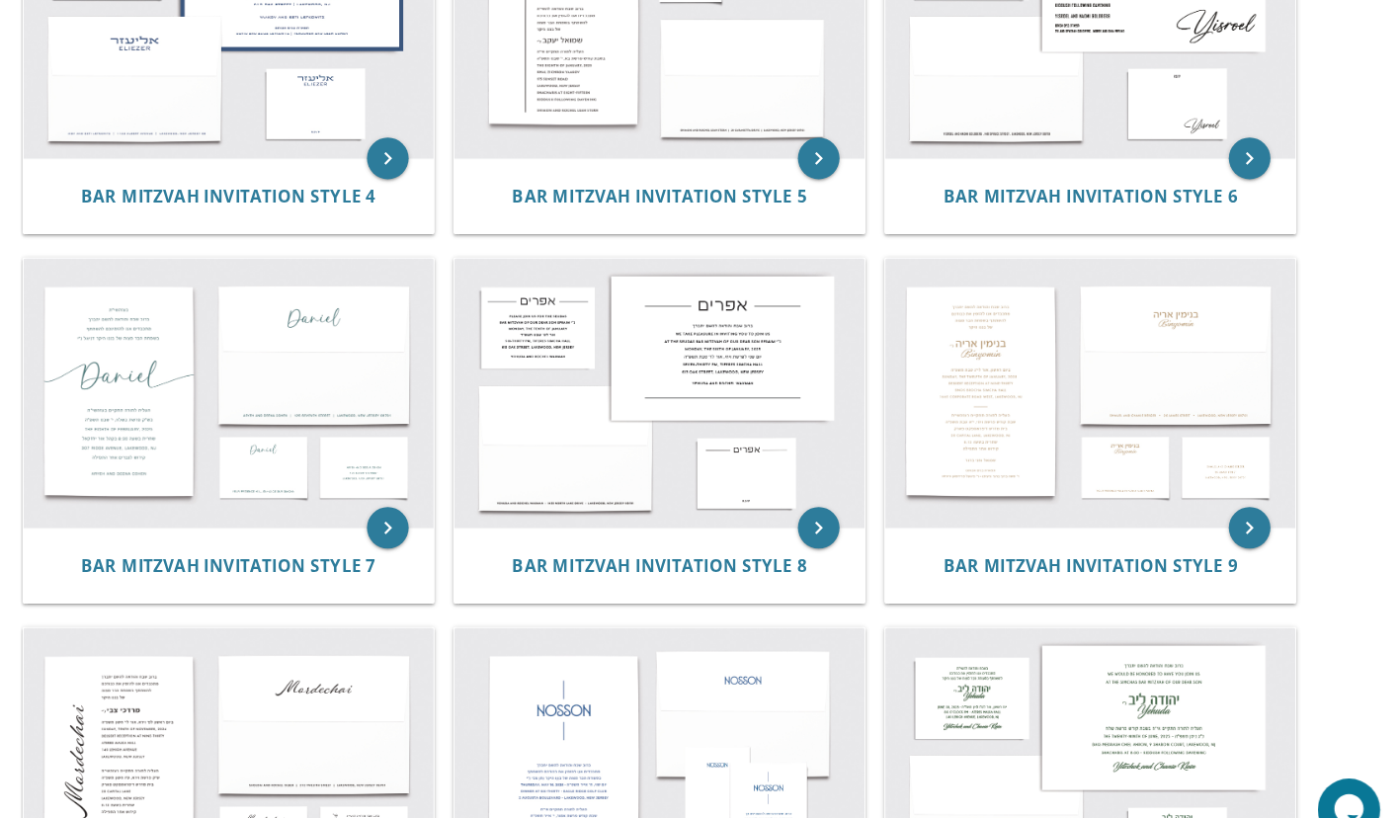
scroll to position [888, 0]
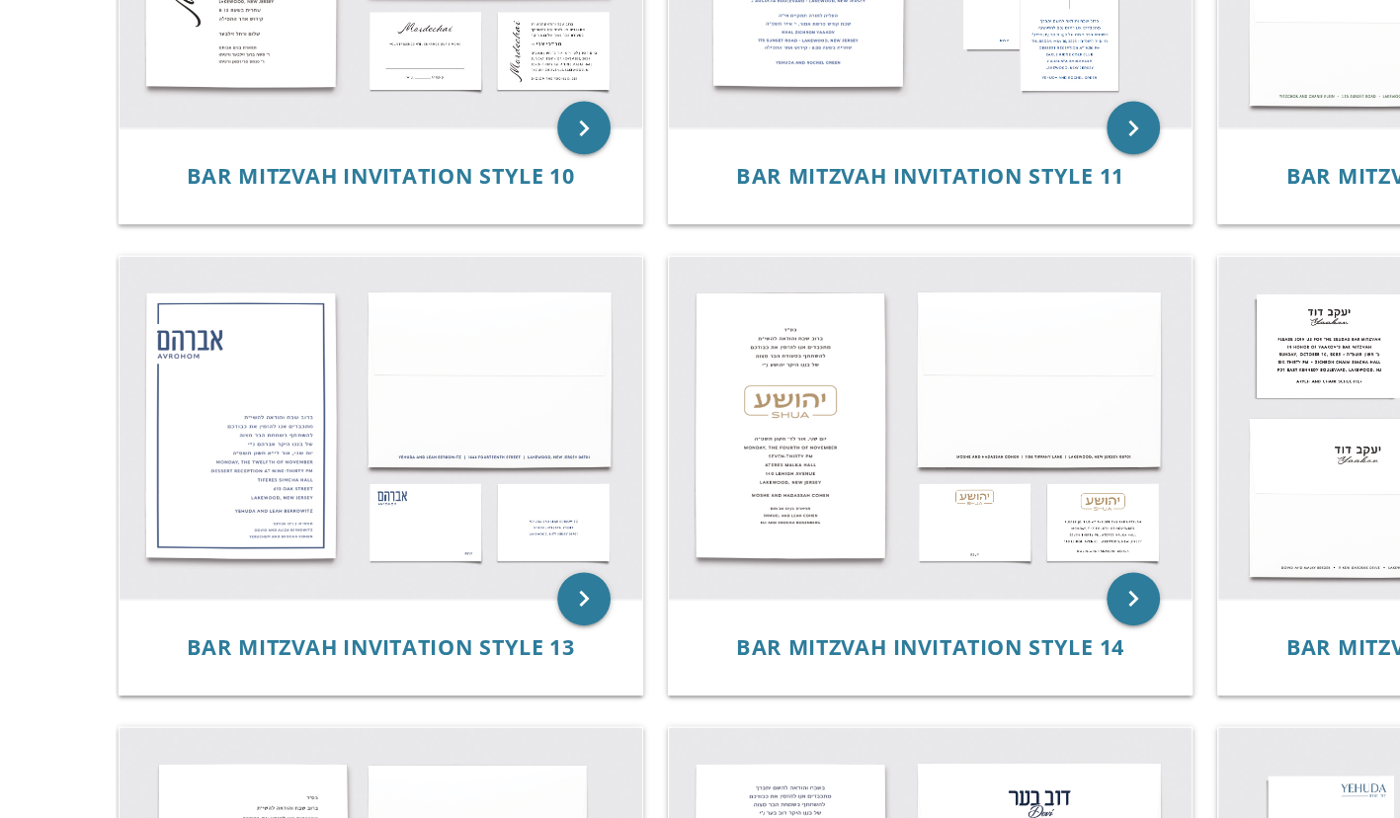
scroll to position [1446, 0]
